Goal: Task Accomplishment & Management: Manage account settings

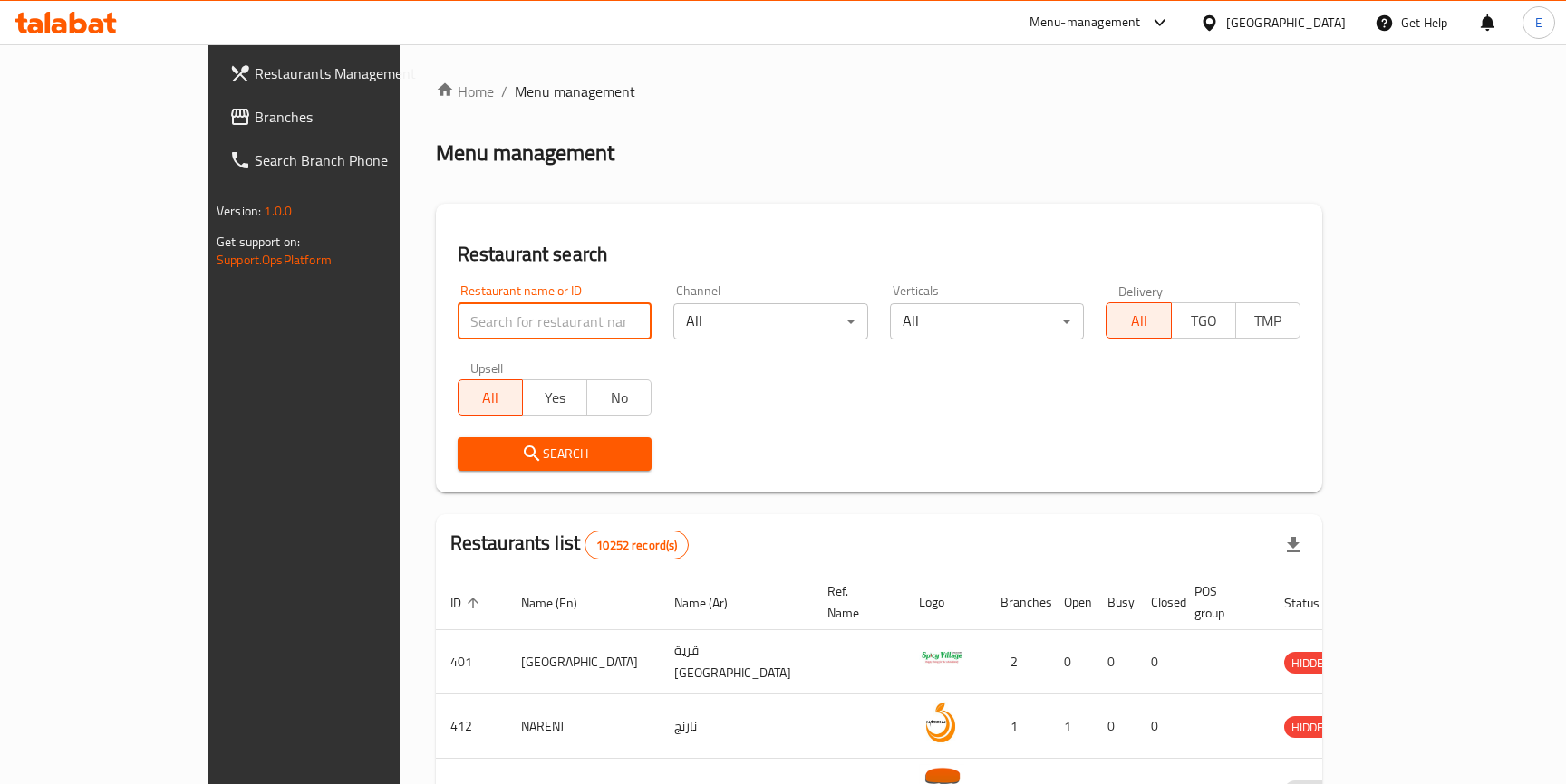
click at [539, 324] on input "search" at bounding box center [555, 321] width 195 height 36
click button "Search" at bounding box center [555, 454] width 195 height 33
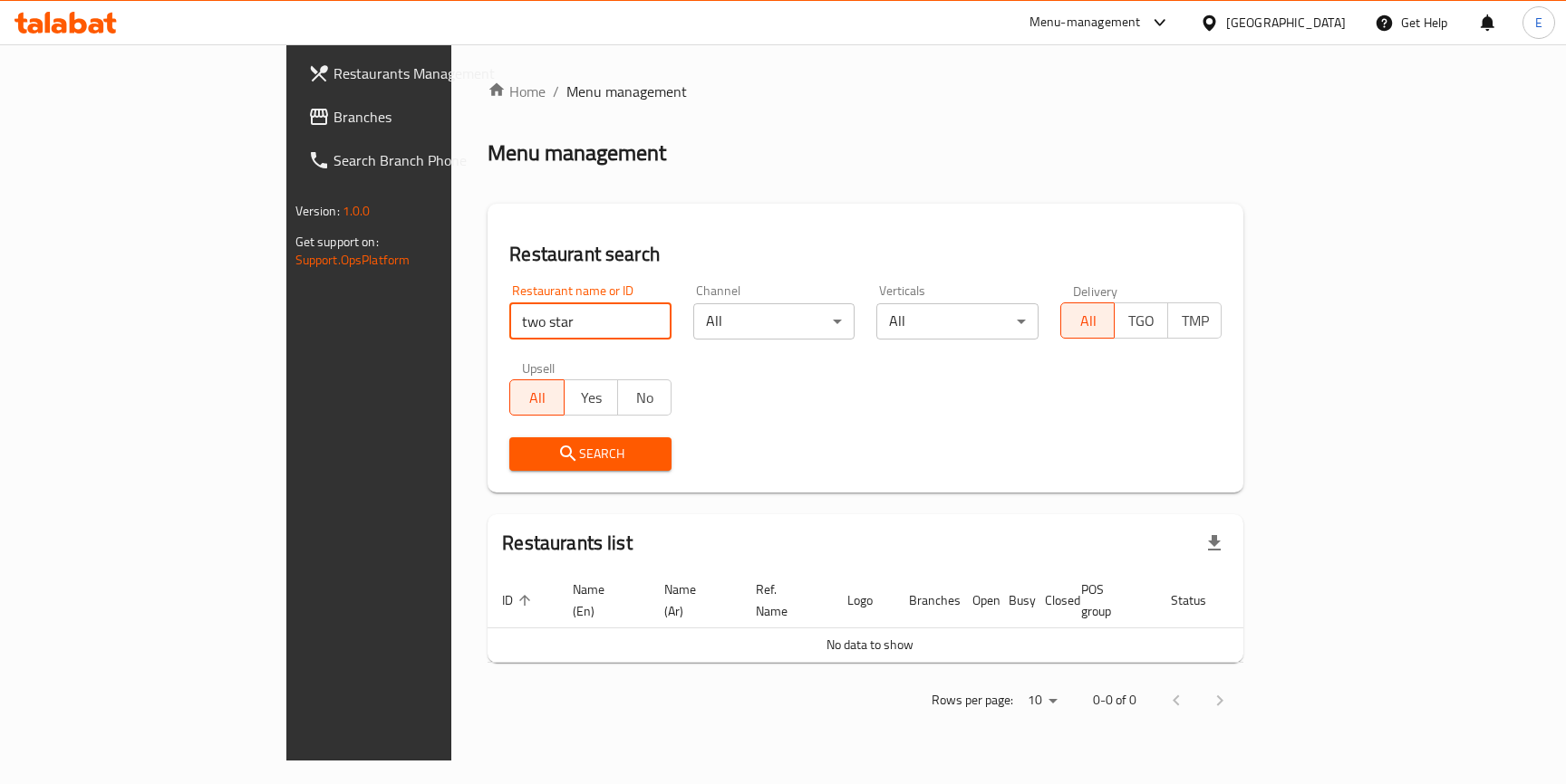
click at [510, 332] on input "two star" at bounding box center [591, 321] width 162 height 36
paste input "608123"
type input "608123"
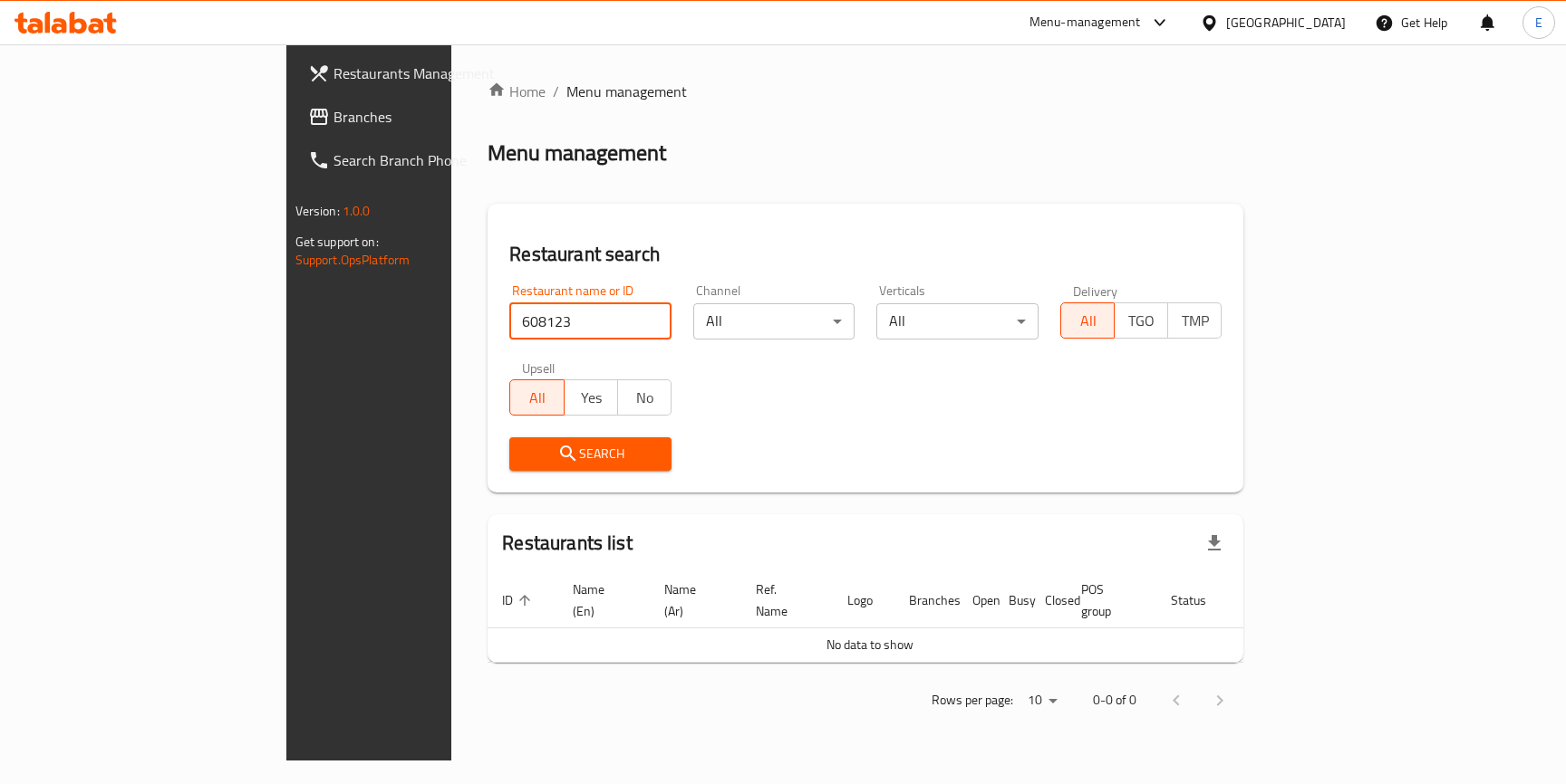
click button "Search" at bounding box center [591, 454] width 162 height 33
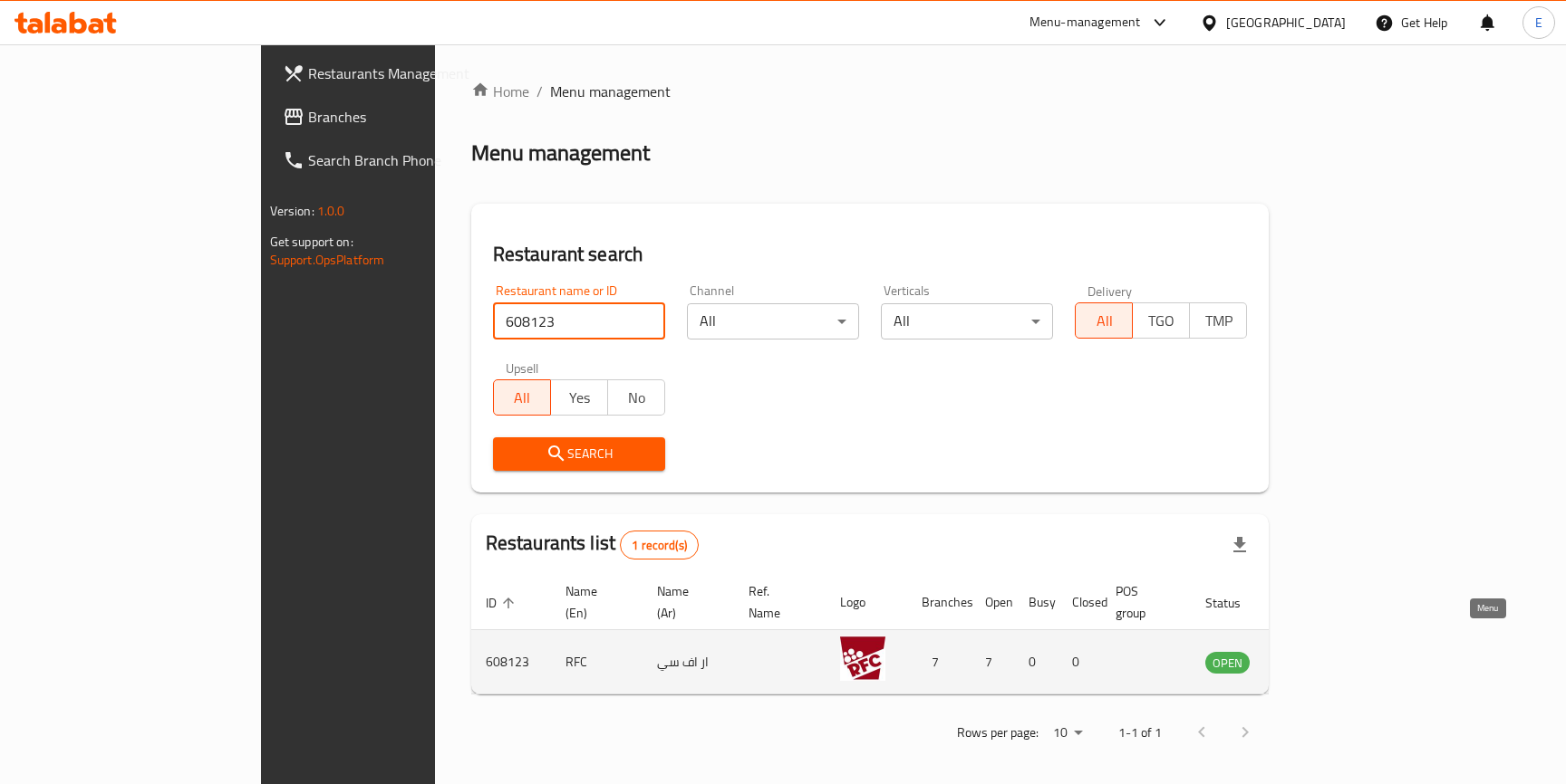
click at [1322, 656] on icon "enhanced table" at bounding box center [1311, 664] width 20 height 16
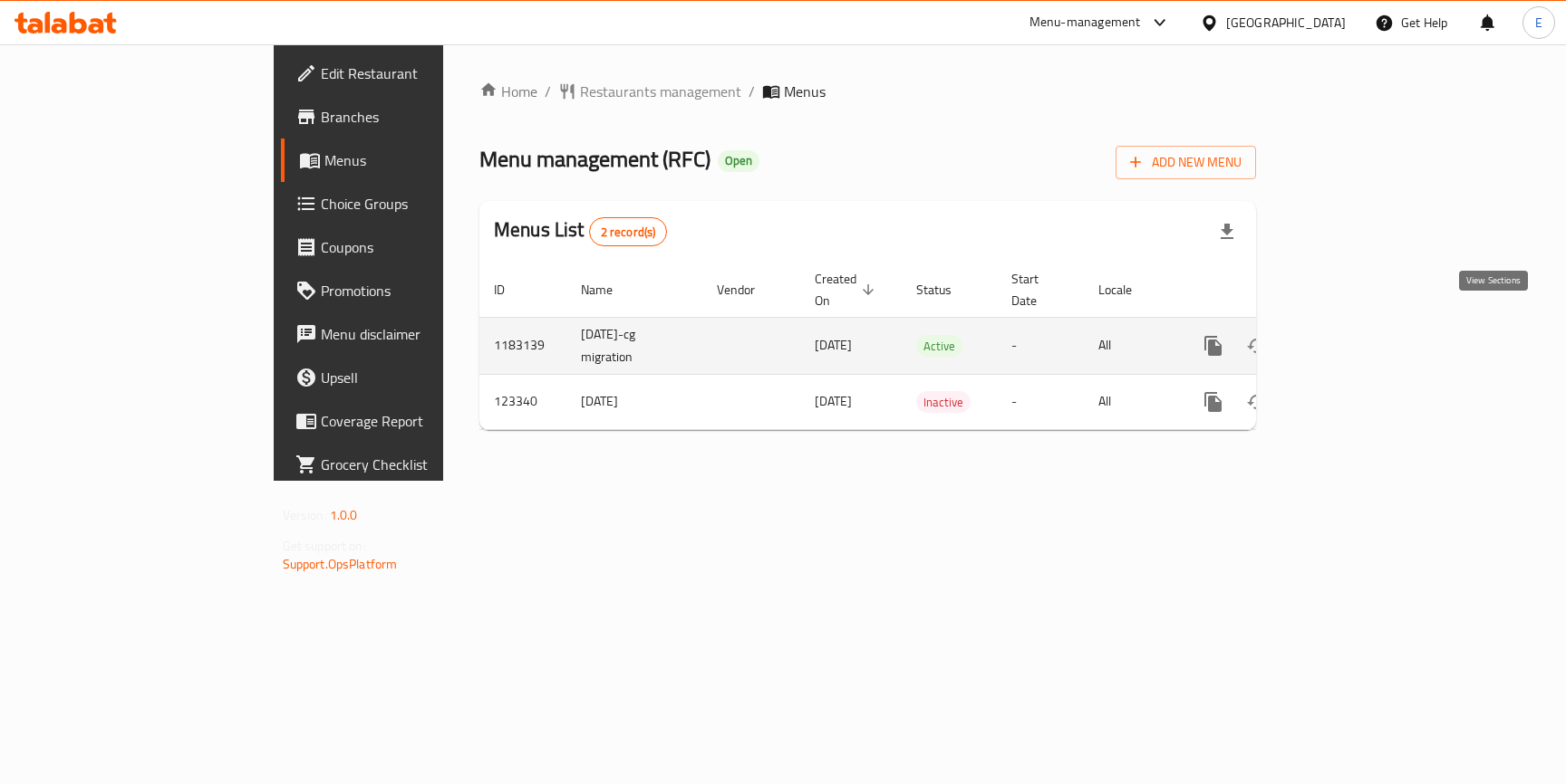
click at [1355, 335] on icon "enhanced table" at bounding box center [1345, 346] width 22 height 22
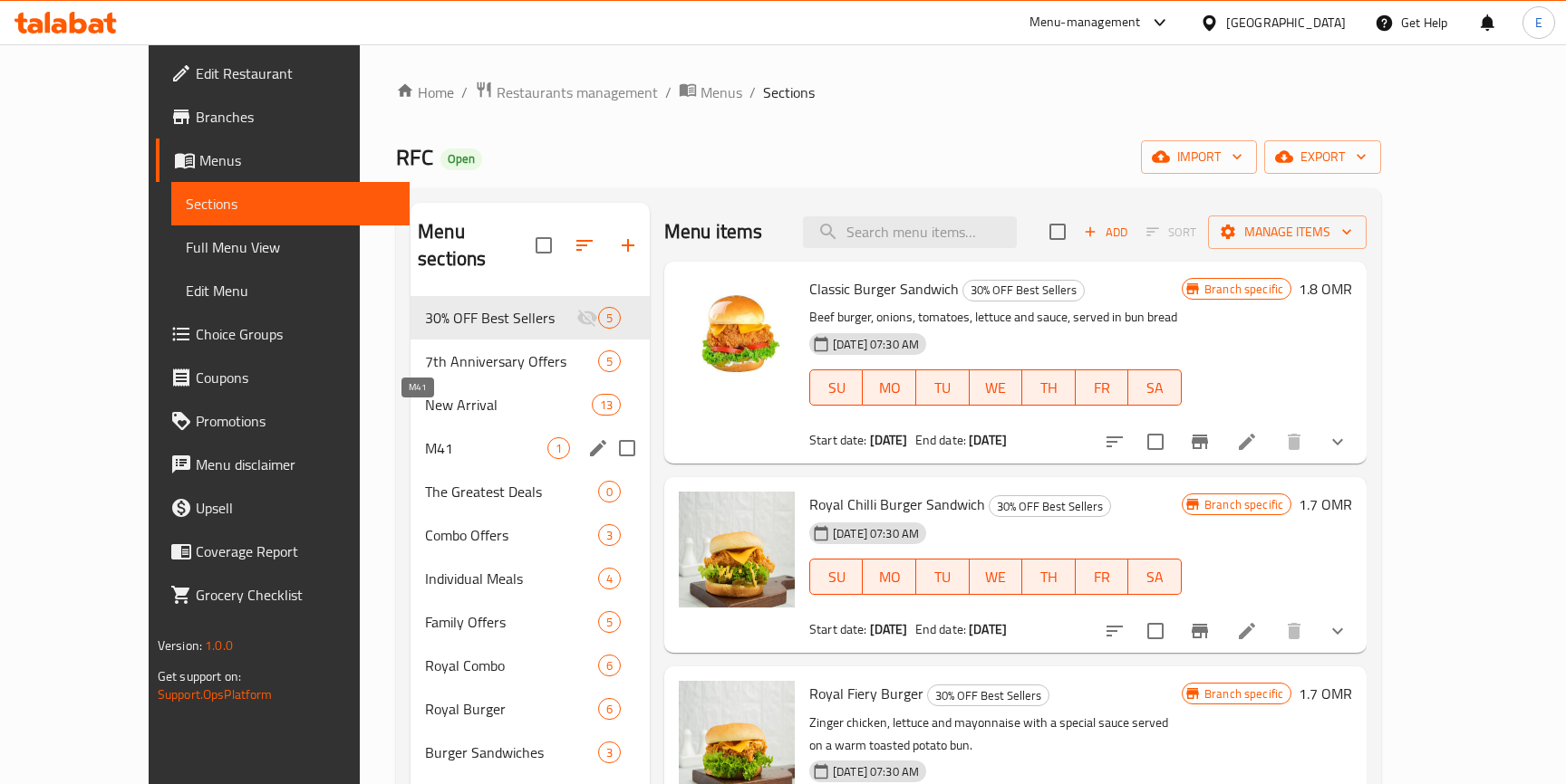
click at [425, 438] on span "M41" at bounding box center [486, 449] width 122 height 22
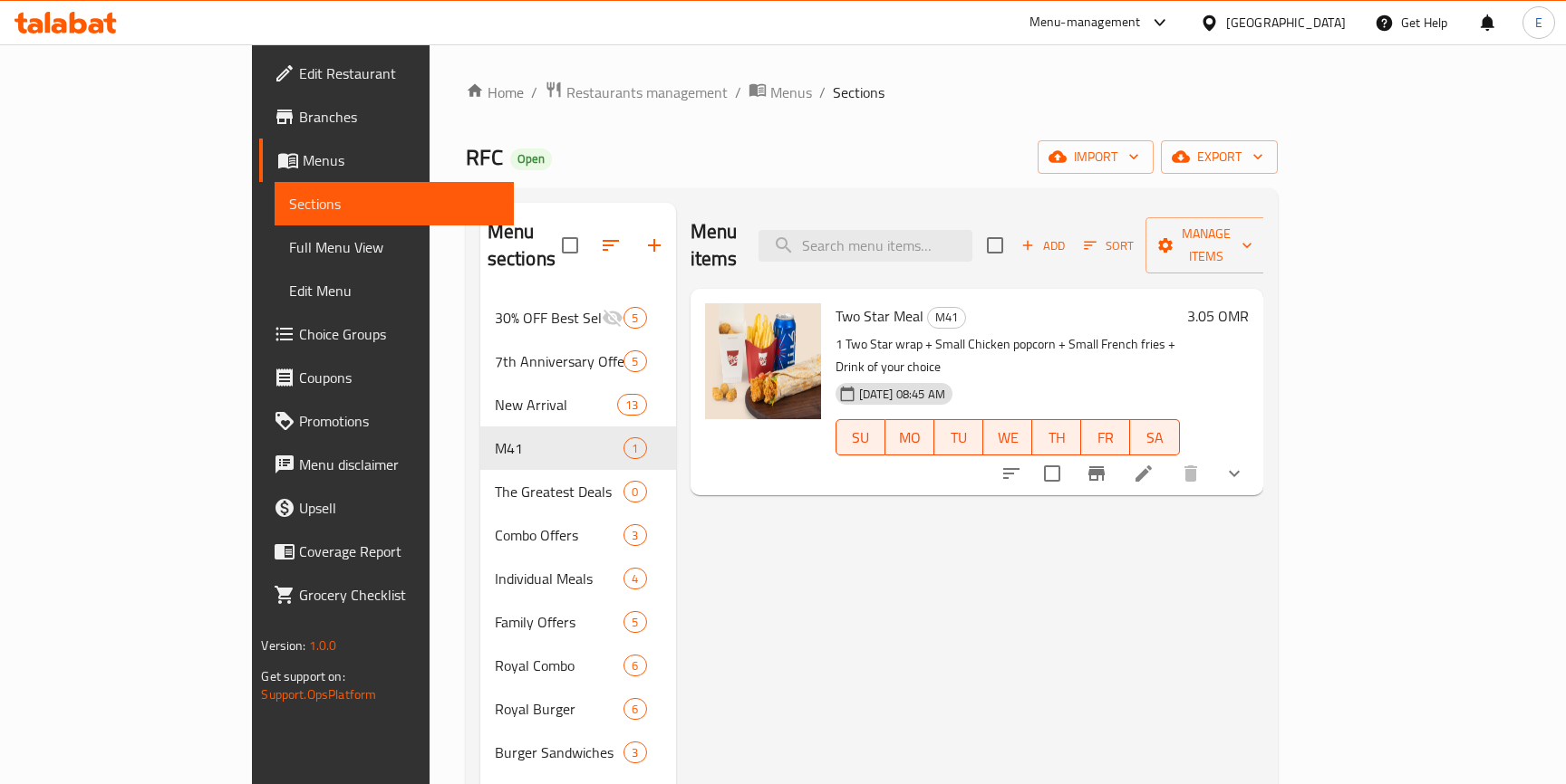
click at [1041, 333] on p "1 Two Star wrap + Small Chicken popcorn + Small French fries + Drink of your ch…" at bounding box center [1008, 356] width 345 height 45
click at [1155, 463] on icon at bounding box center [1144, 474] width 22 height 22
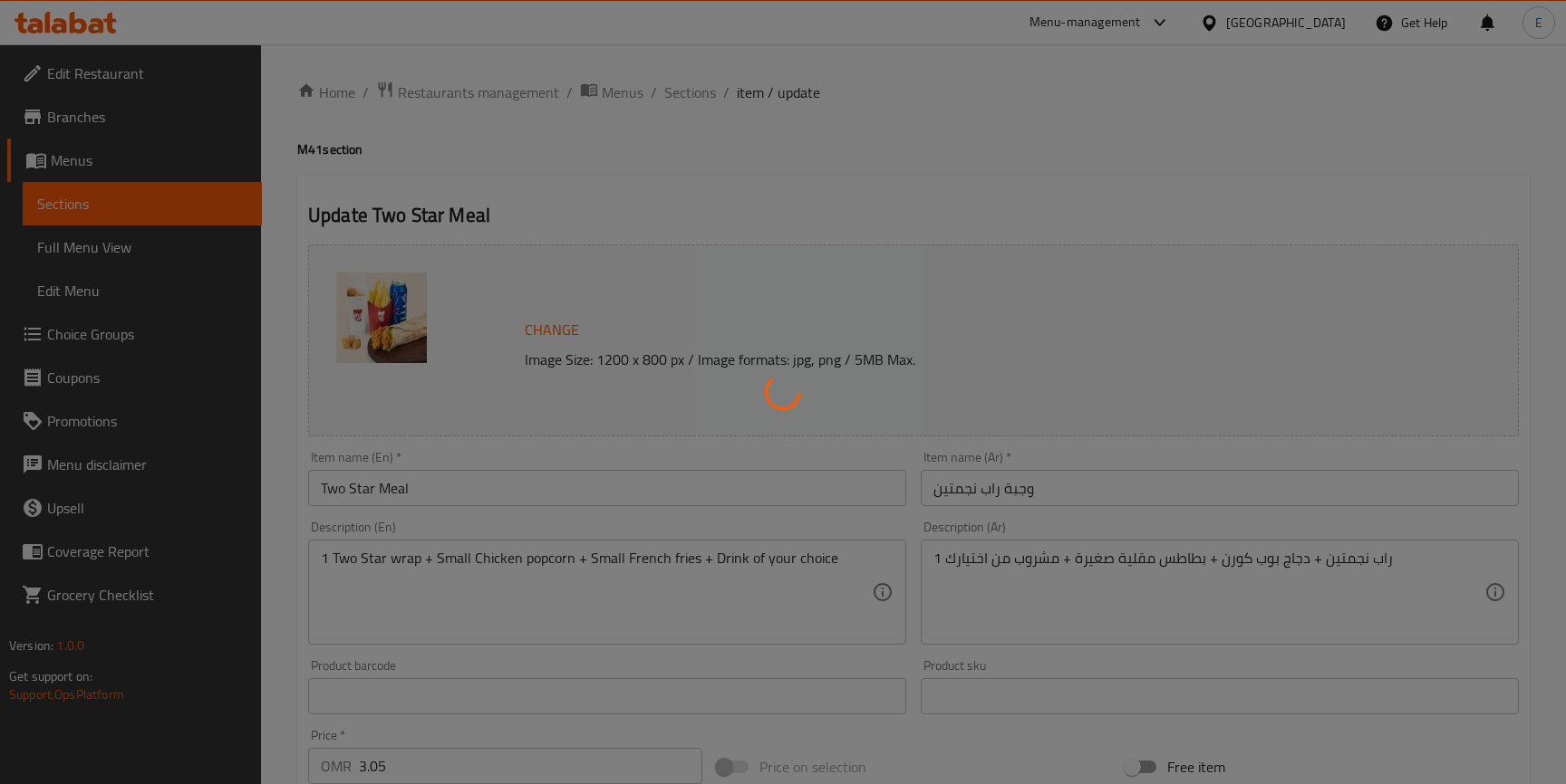
type input "اختيار الراب"
type input "1"
type input "اختيارك من الطبق الجانبي 1"
type input "1"
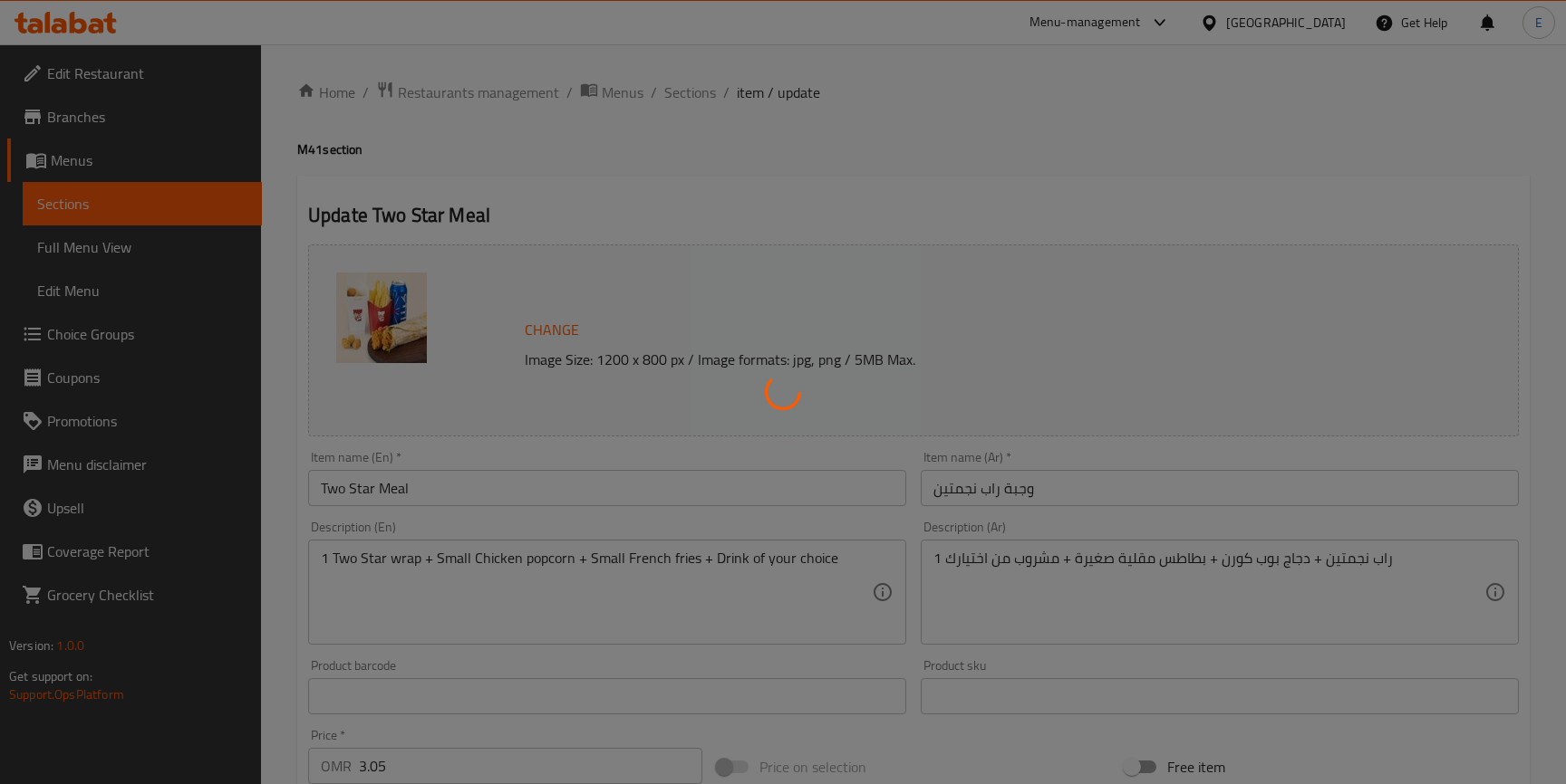
type input "1"
type input "اختيارك للجانب الثاني"
type input "1"
type input "نكهة الشراب"
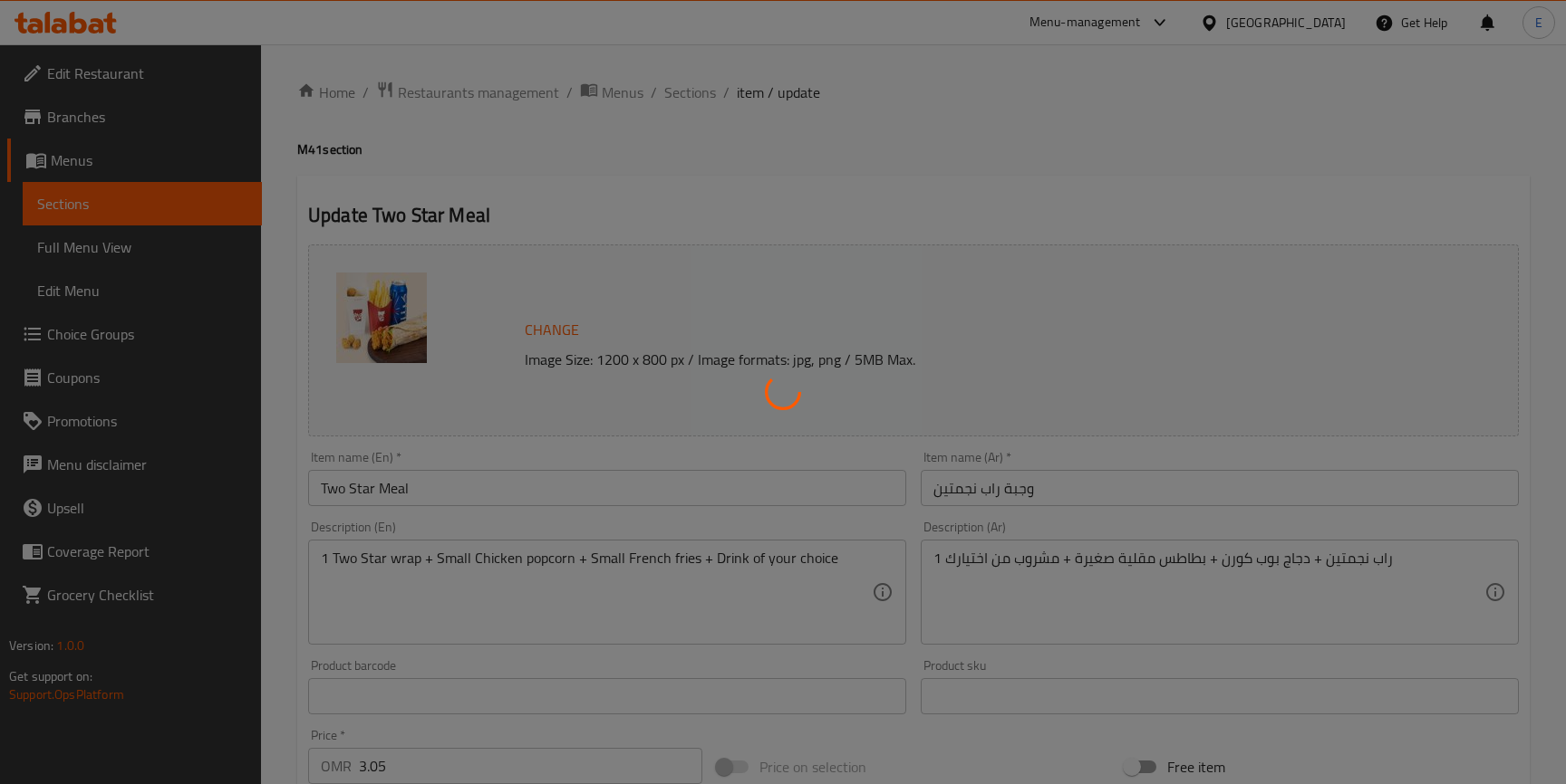
type input "1"
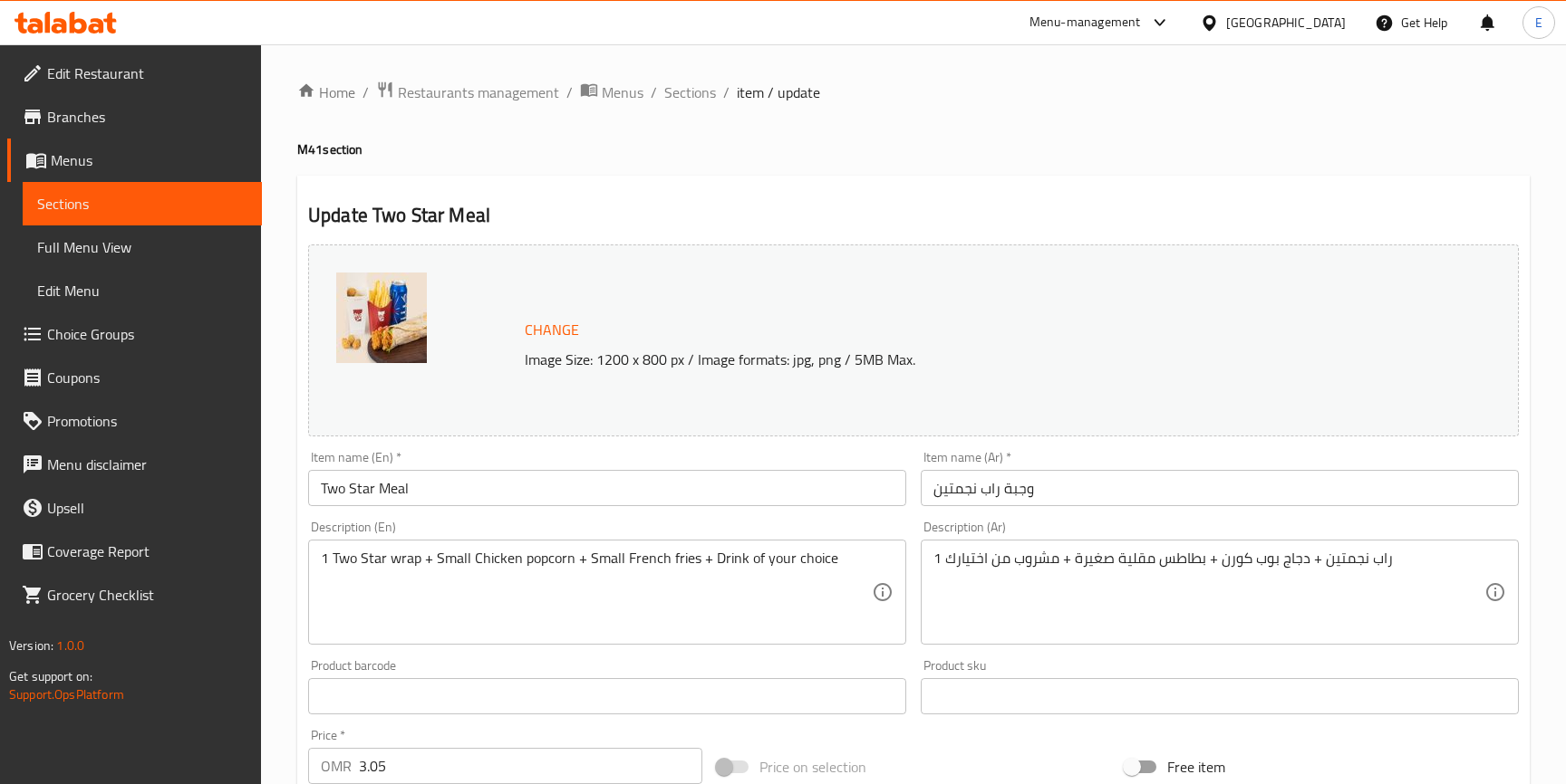
click at [744, 95] on span "item / update" at bounding box center [779, 92] width 84 height 22
click at [690, 94] on span "Sections" at bounding box center [690, 92] width 51 height 22
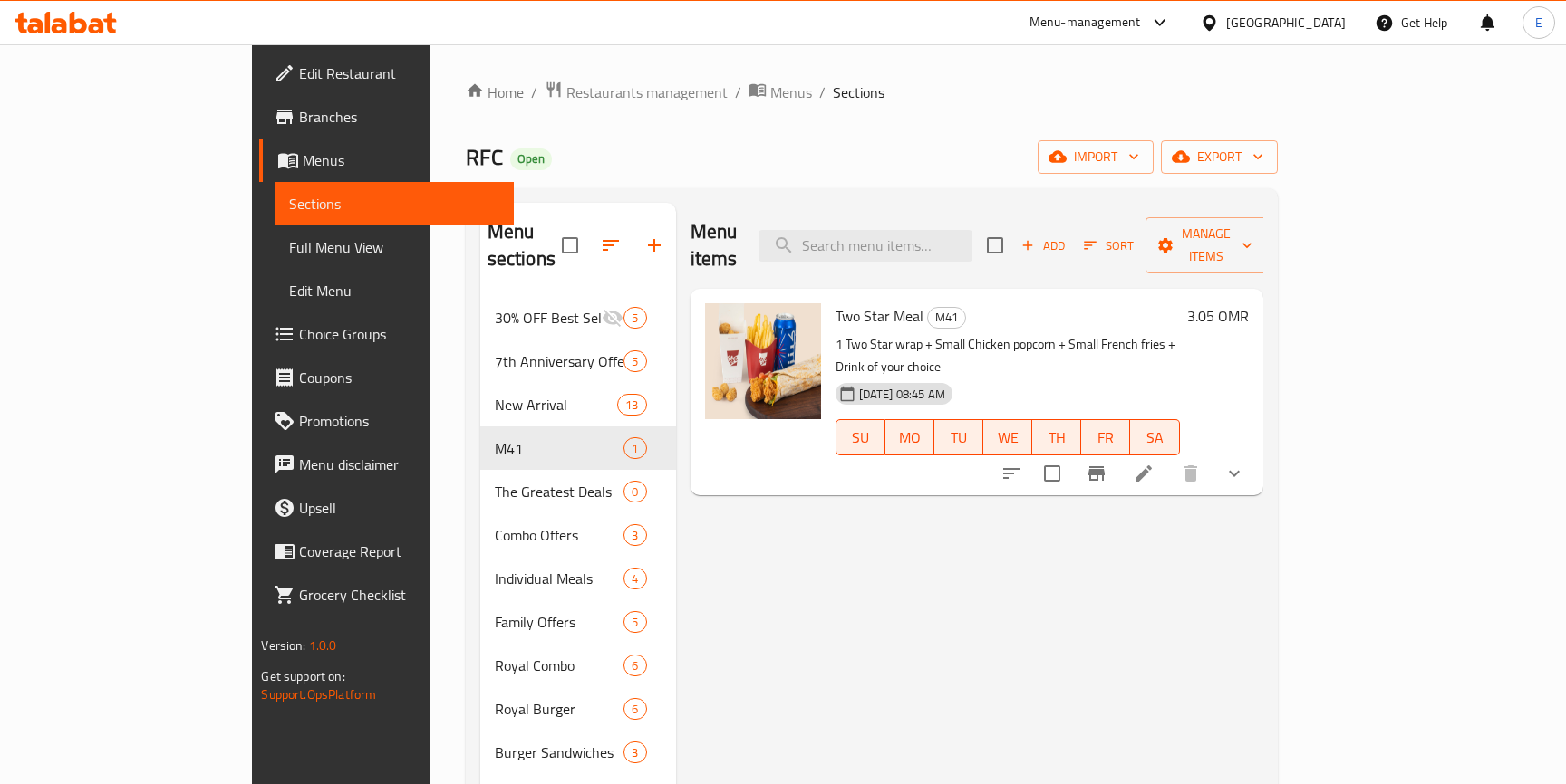
click at [1187, 376] on div "13-08-2025 08:45 AM SU MO TU WE TH FR SA" at bounding box center [1008, 424] width 359 height 97
click at [1245, 463] on icon "show more" at bounding box center [1234, 474] width 22 height 22
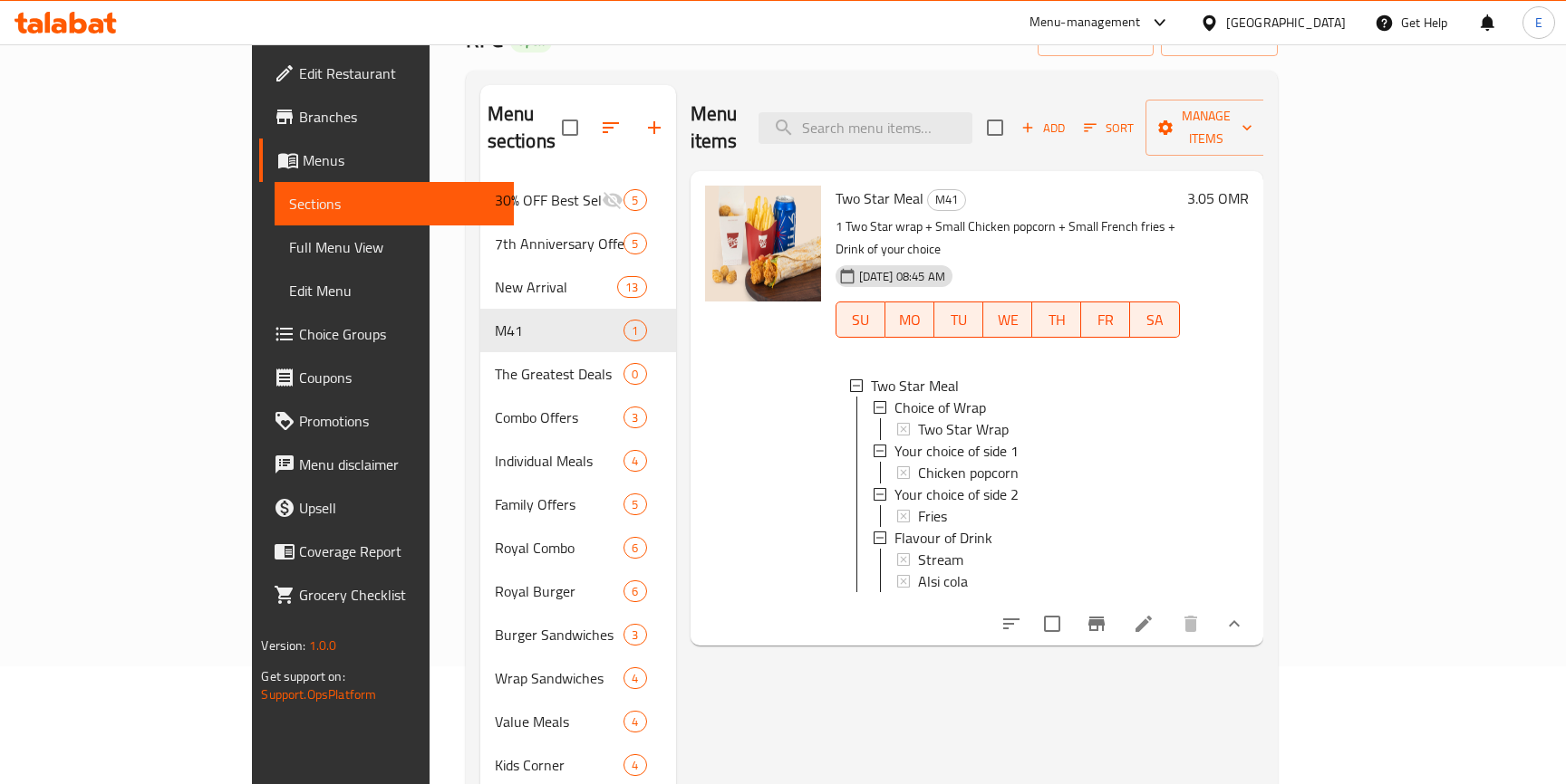
scroll to position [164, 0]
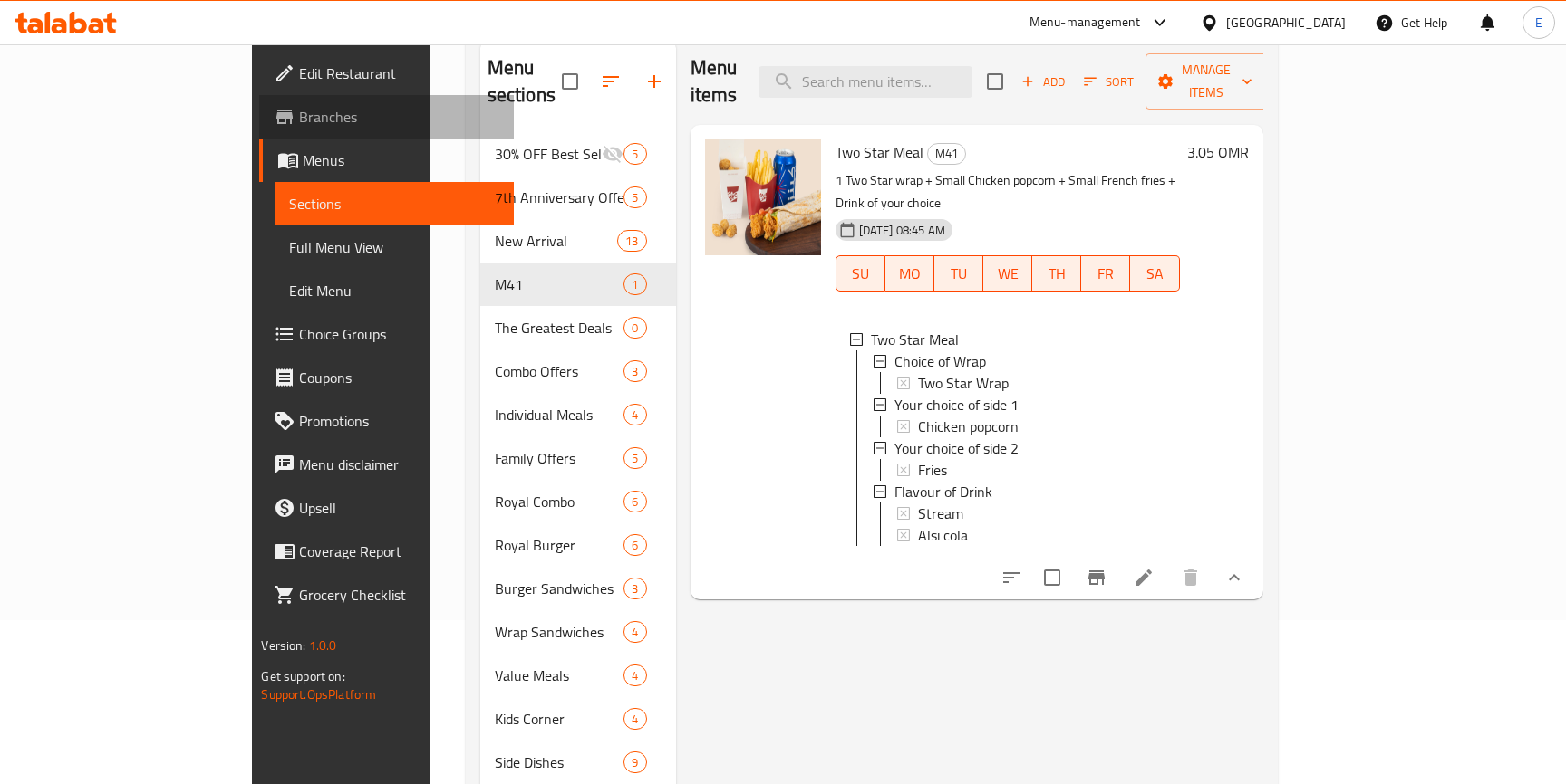
click at [299, 113] on span "Branches" at bounding box center [400, 117] width 201 height 22
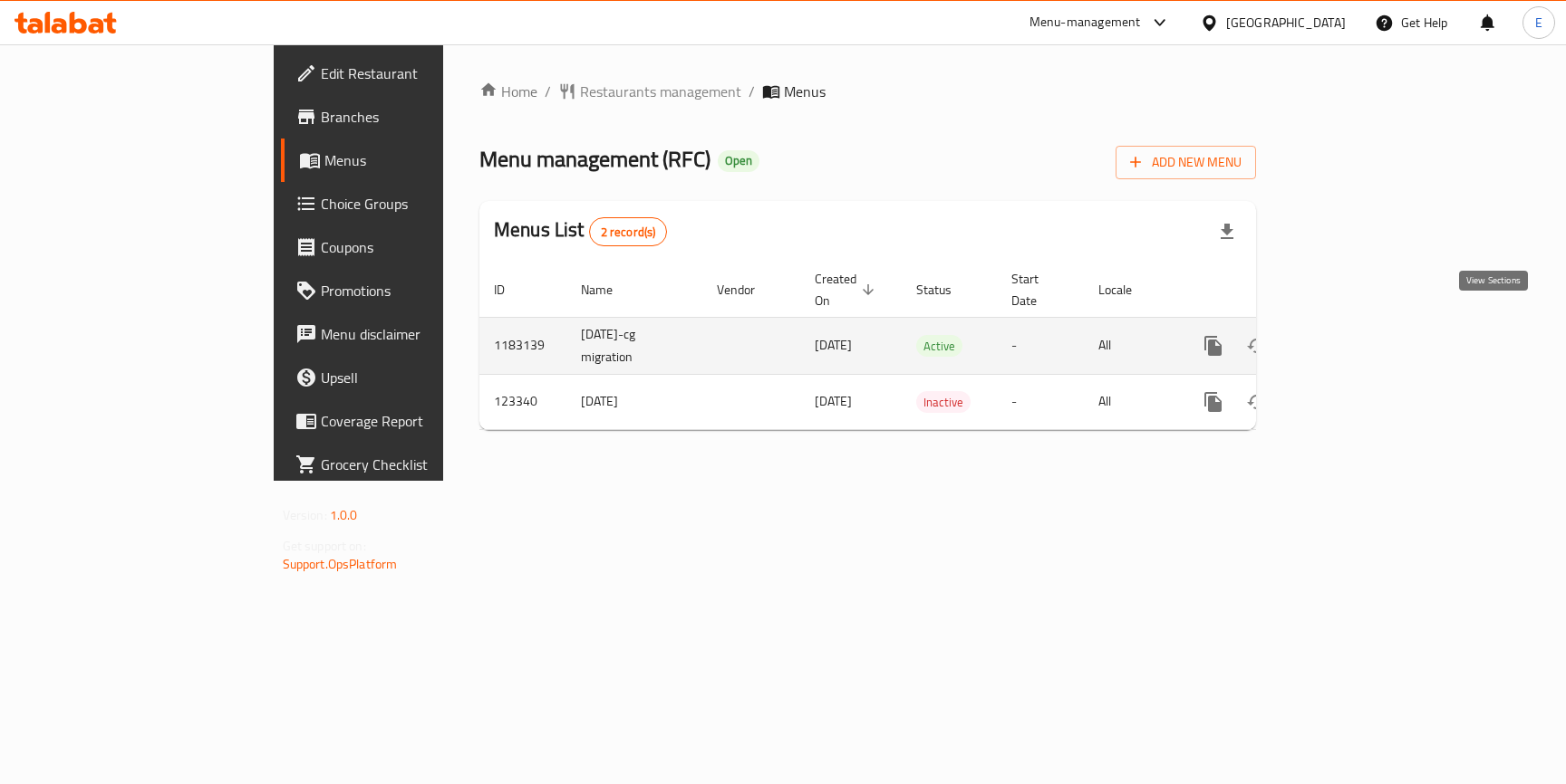
click at [1355, 335] on icon "enhanced table" at bounding box center [1345, 346] width 22 height 22
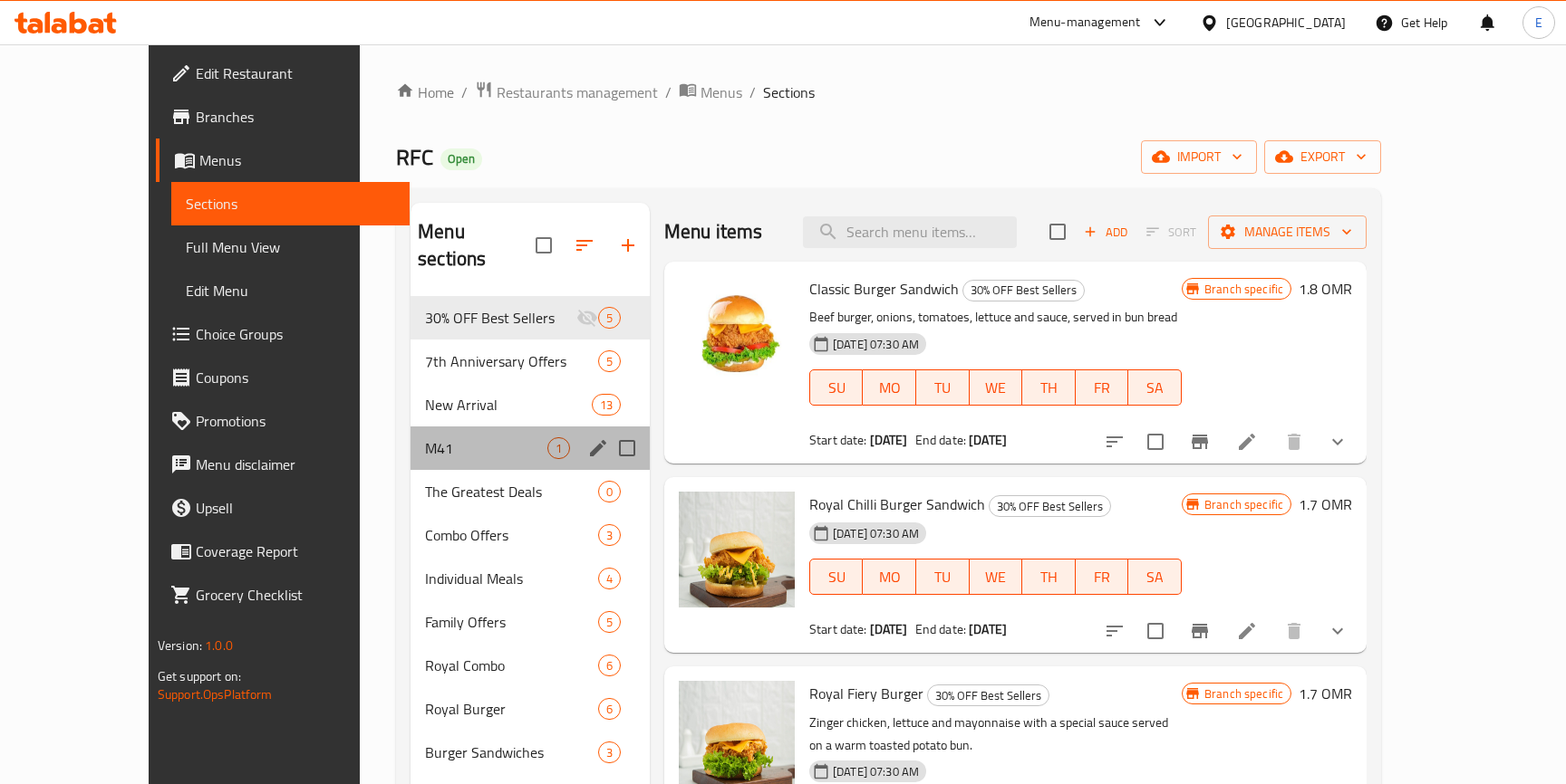
click at [410, 427] on div "M41 1" at bounding box center [530, 449] width 239 height 43
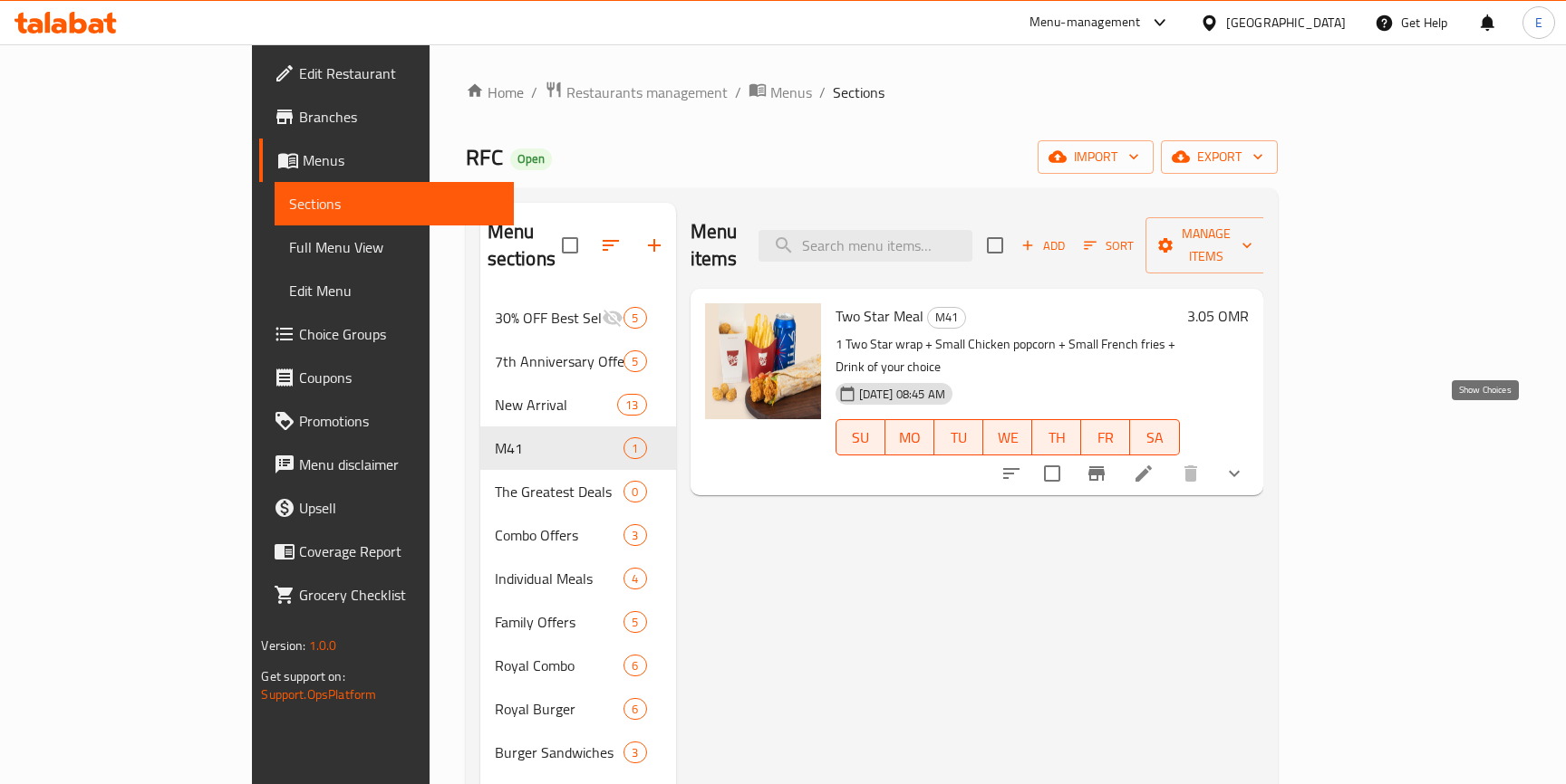
click at [1245, 463] on icon "show more" at bounding box center [1234, 474] width 22 height 22
